Goal: Task Accomplishment & Management: Manage account settings

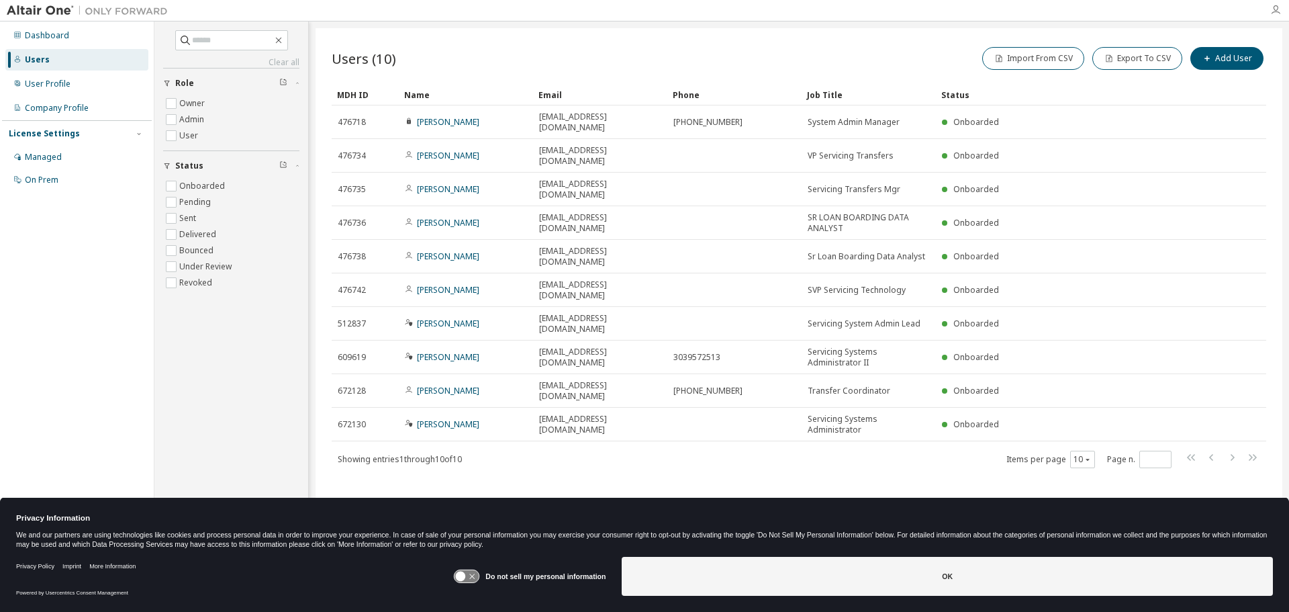
click at [1278, 13] on icon "button" at bounding box center [1276, 10] width 11 height 11
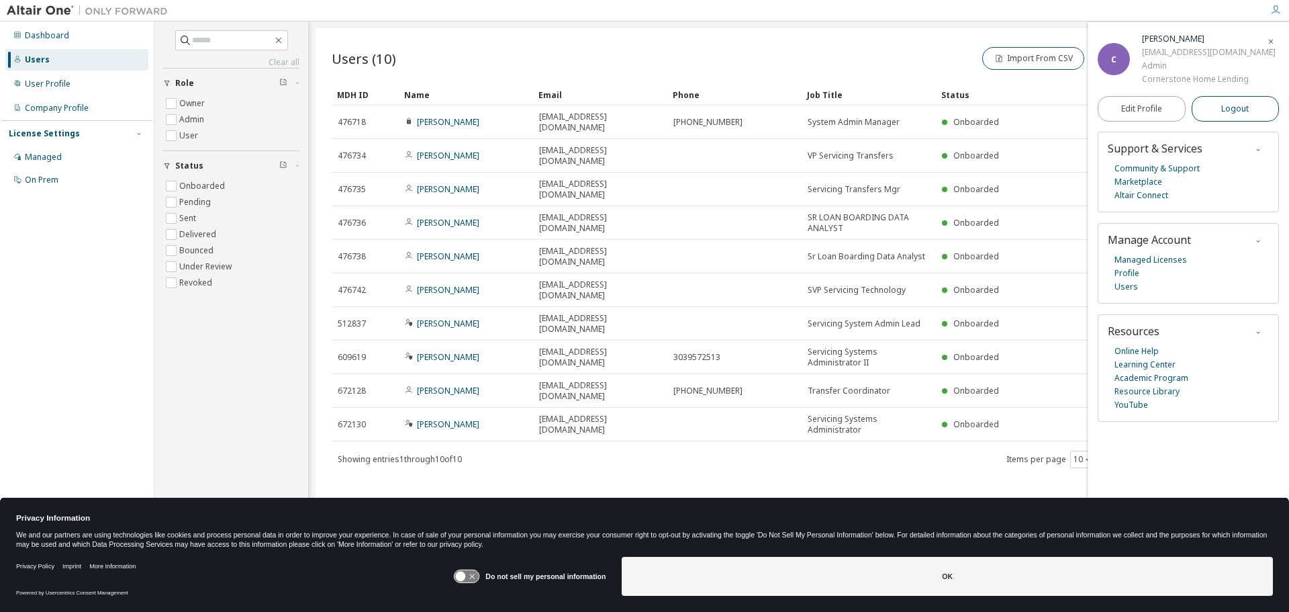
click at [1235, 110] on span "Logout" at bounding box center [1236, 108] width 28 height 13
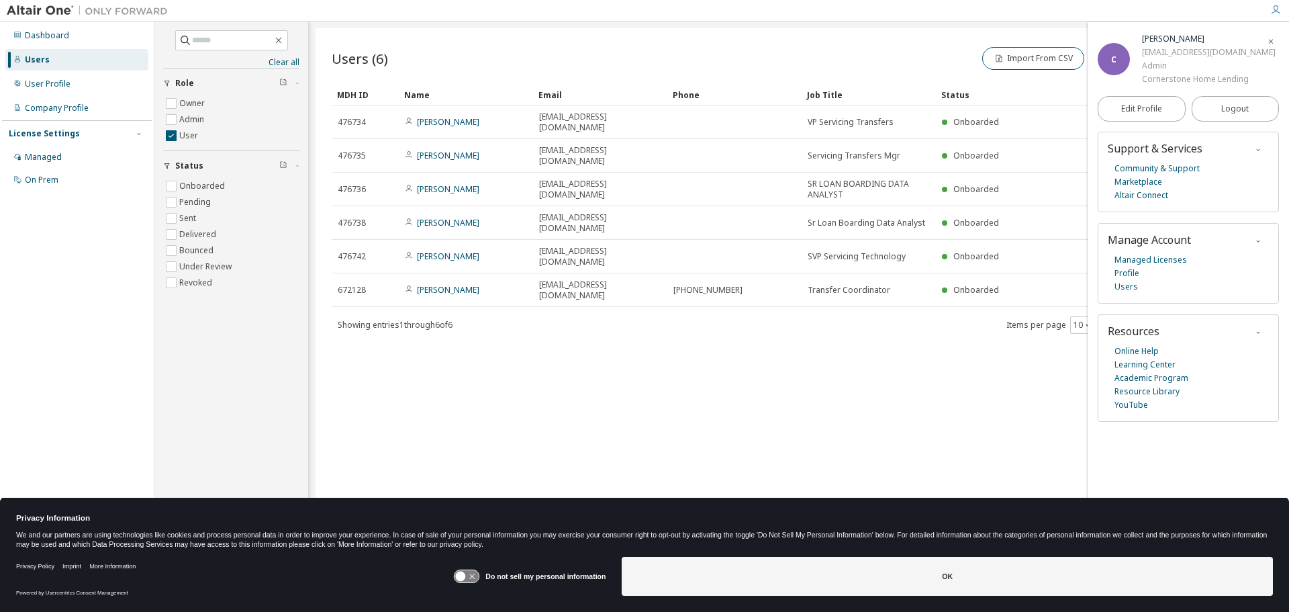
click at [1275, 11] on icon "button" at bounding box center [1276, 10] width 11 height 11
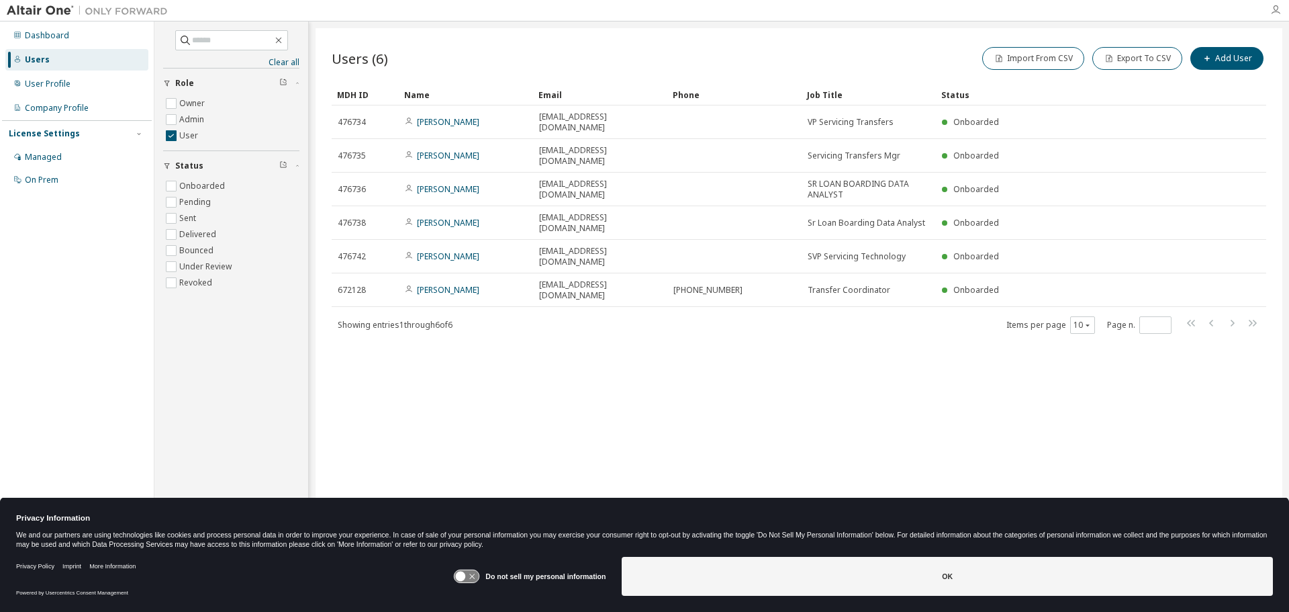
click at [1277, 10] on icon "button" at bounding box center [1276, 10] width 11 height 11
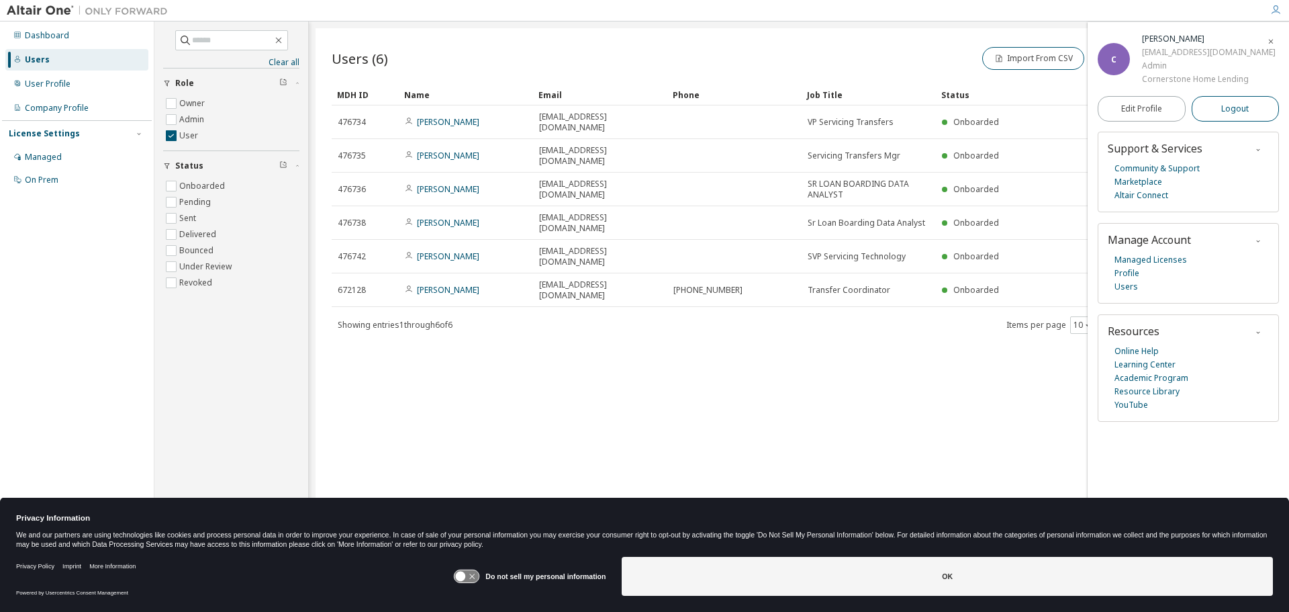
click at [1230, 106] on span "Logout" at bounding box center [1236, 108] width 28 height 13
